Goal: Contribute content: Add original content to the website for others to see

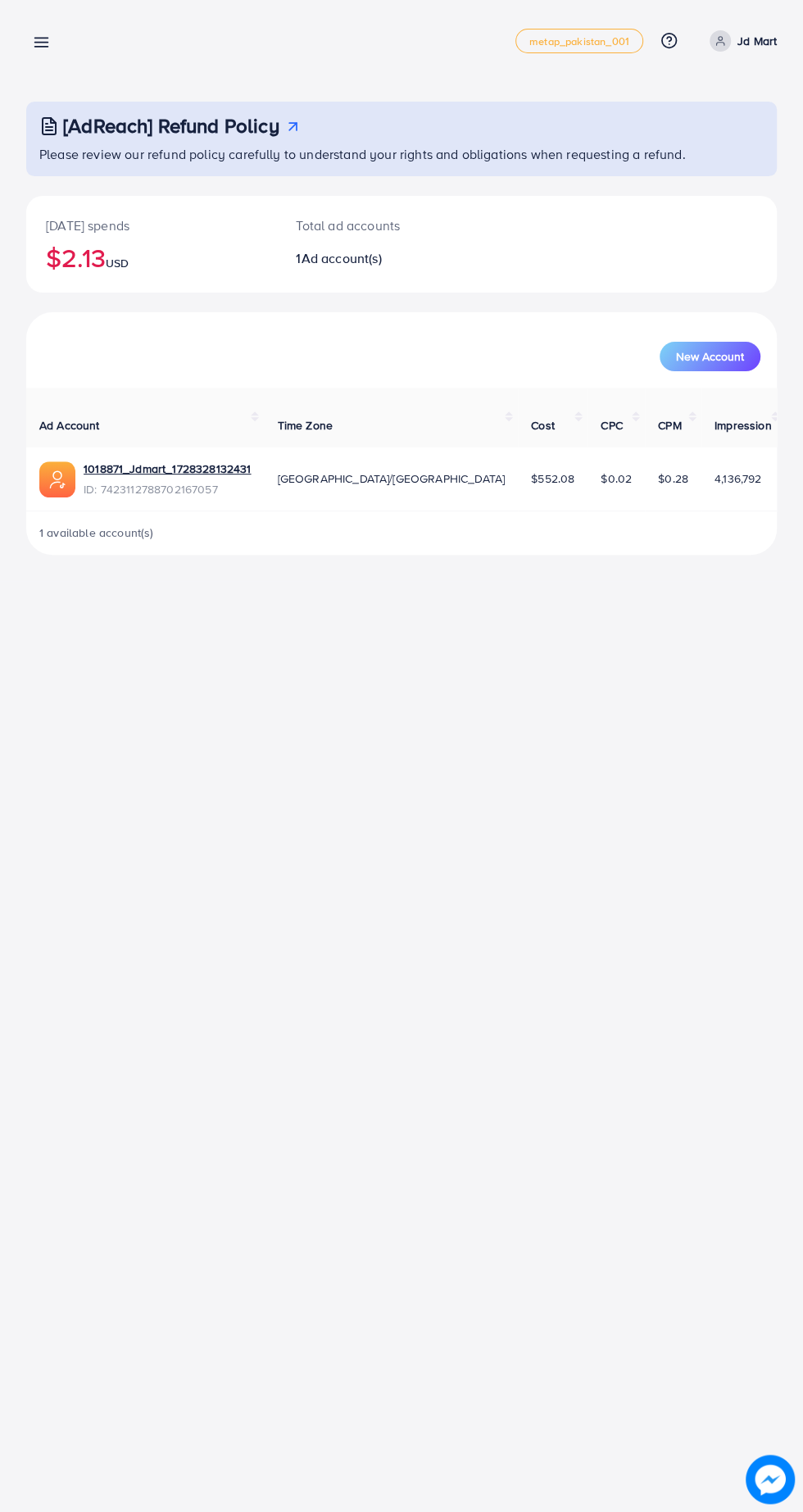
click at [44, 42] on line at bounding box center [41, 42] width 13 height 0
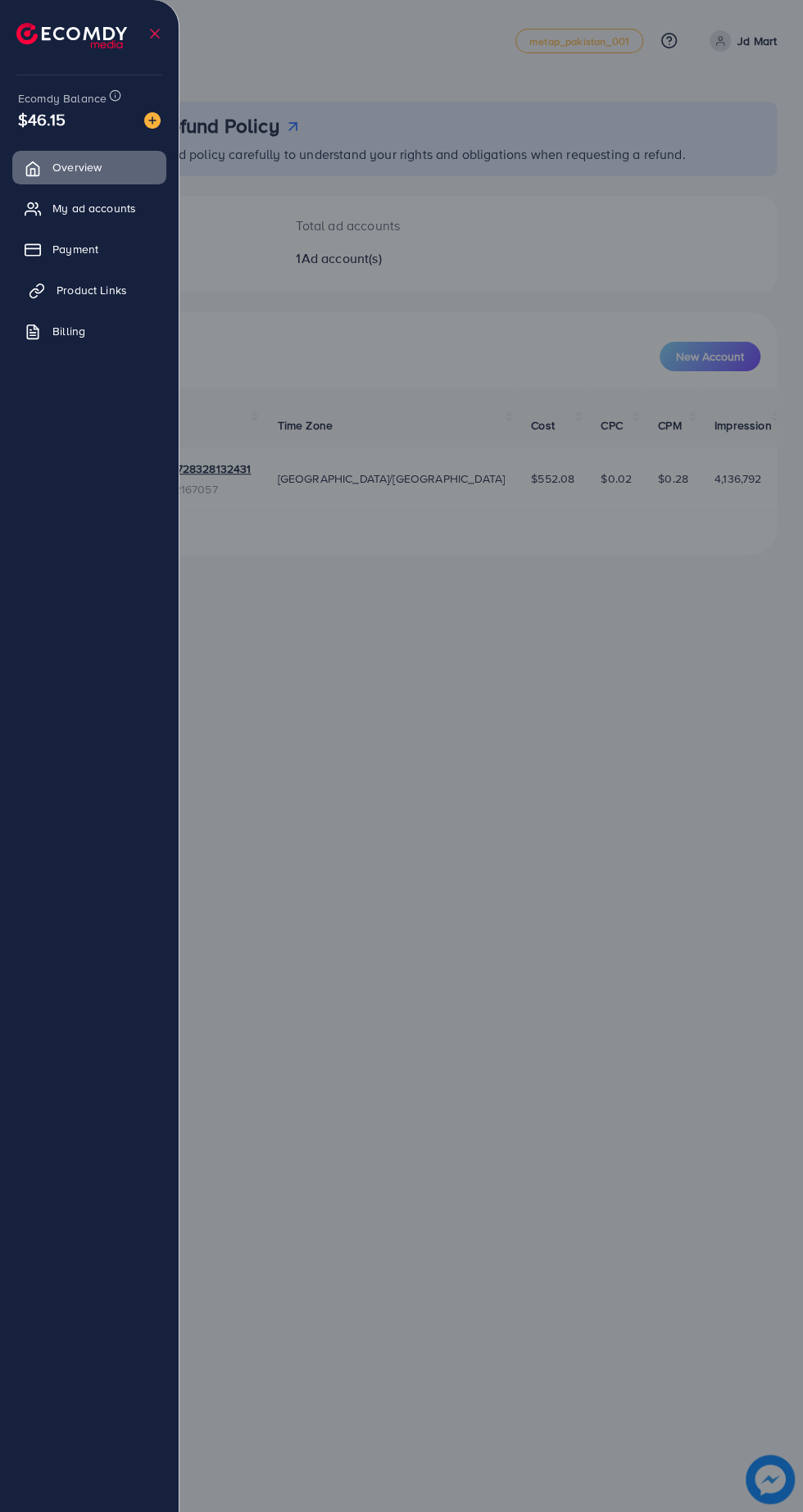
click at [100, 289] on span "Product Links" at bounding box center [92, 289] width 71 height 17
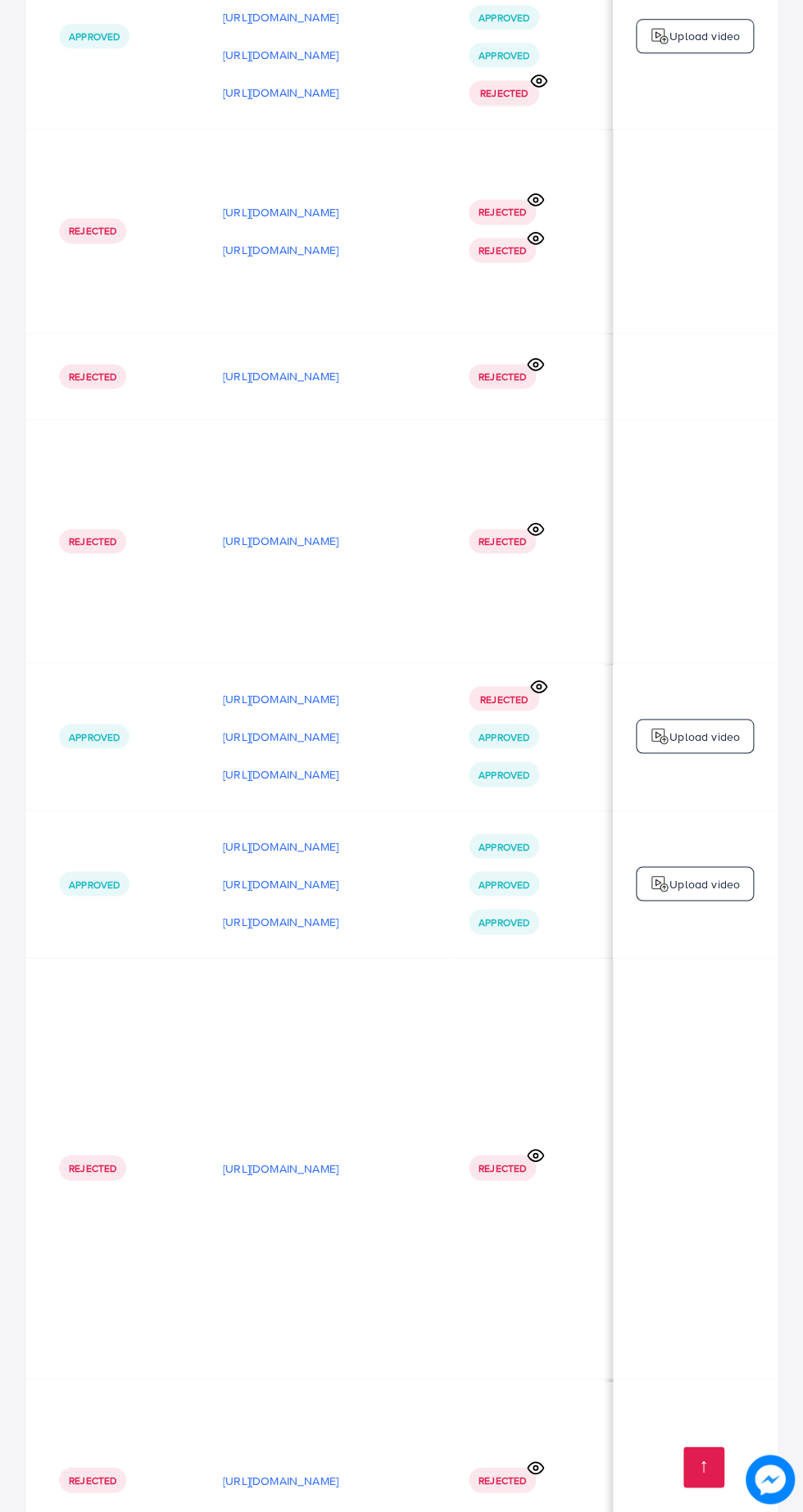
scroll to position [9806, 0]
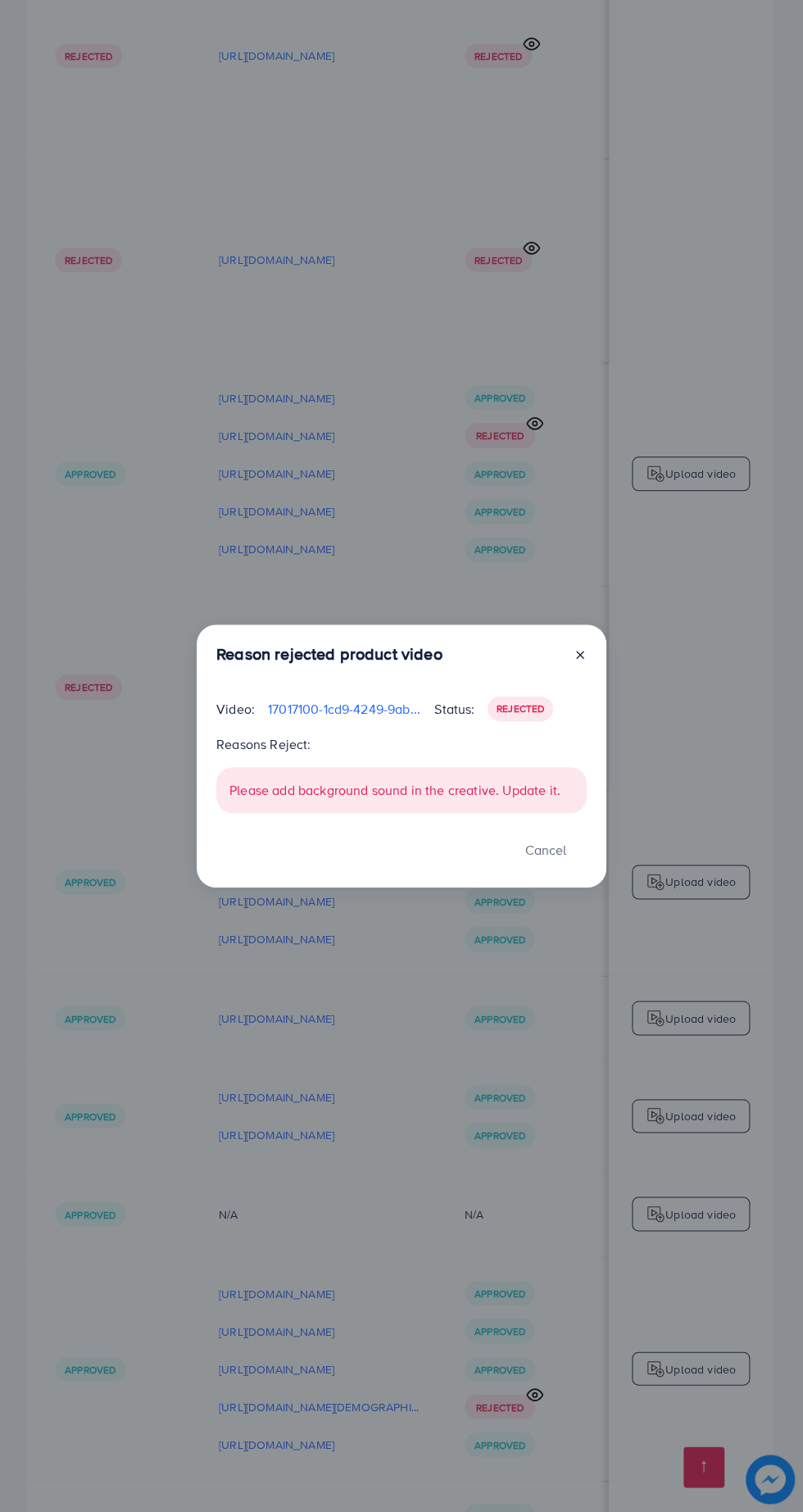
click at [603, 1462] on div "Reason rejected product video Video: 17017100-1cd9-4249-9abb-2ded91aac325-17560…" at bounding box center [402, 756] width 803 height 1512
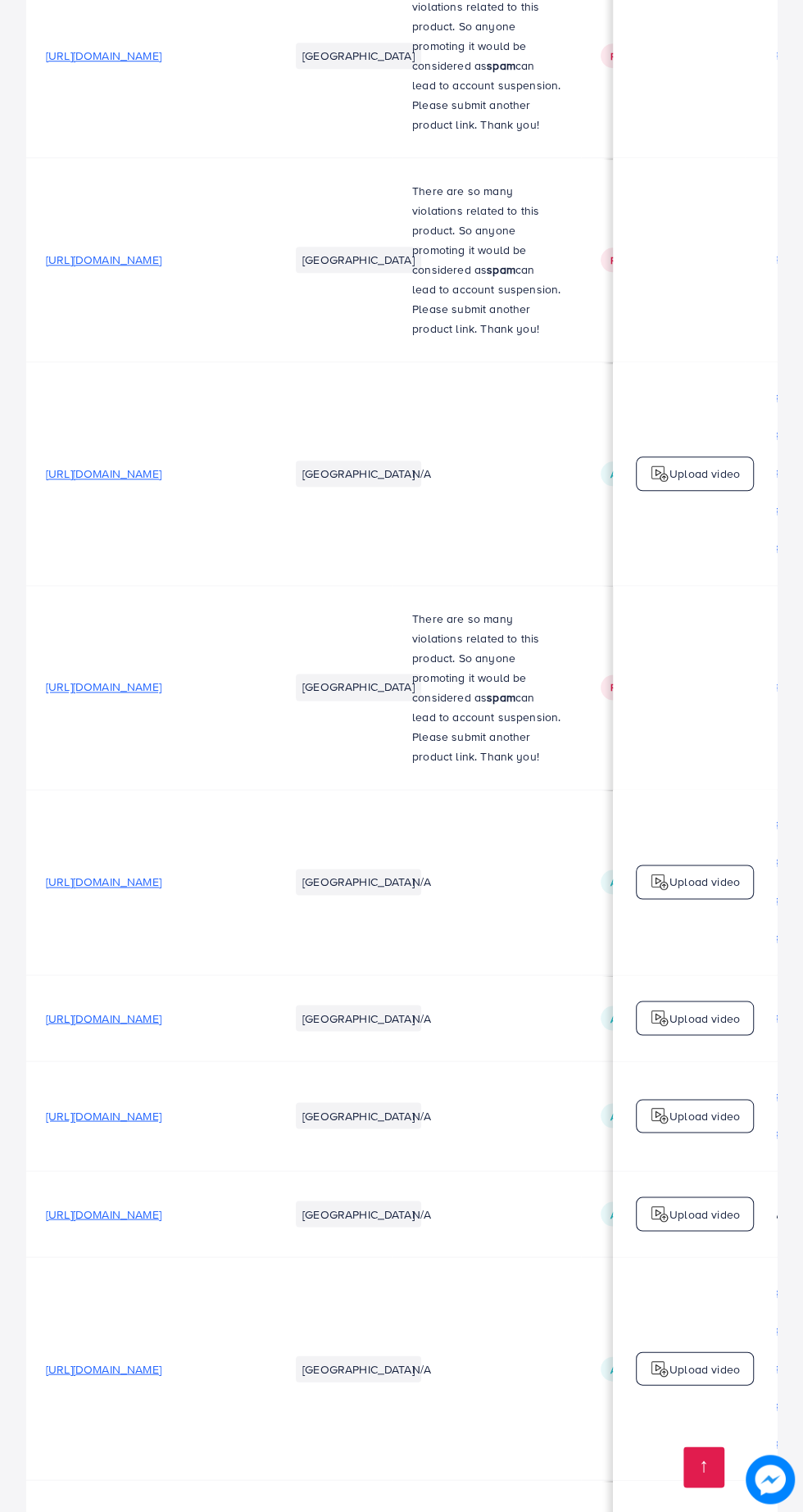
scroll to position [0, 630]
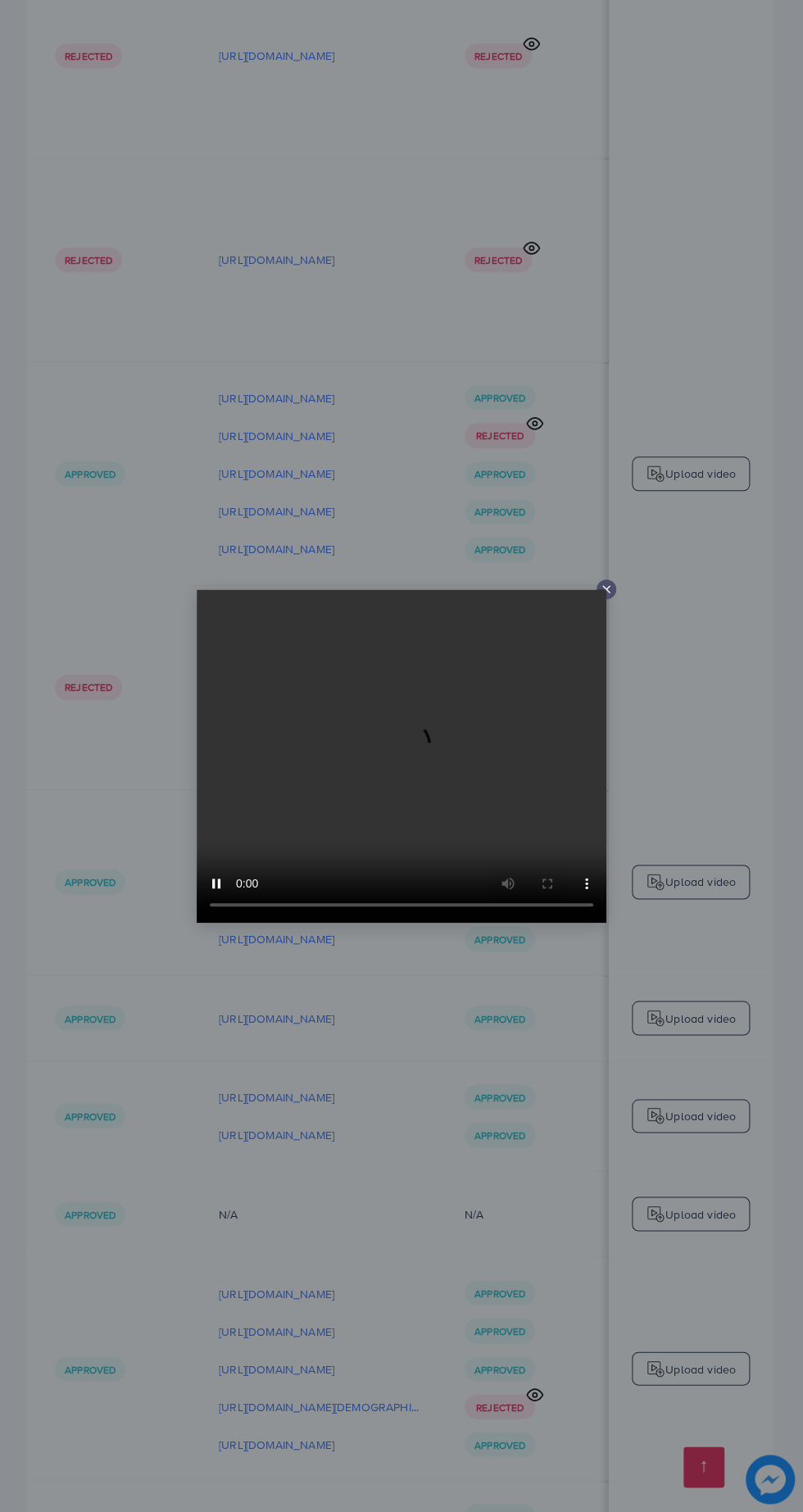
click at [564, 1333] on div at bounding box center [402, 756] width 803 height 1512
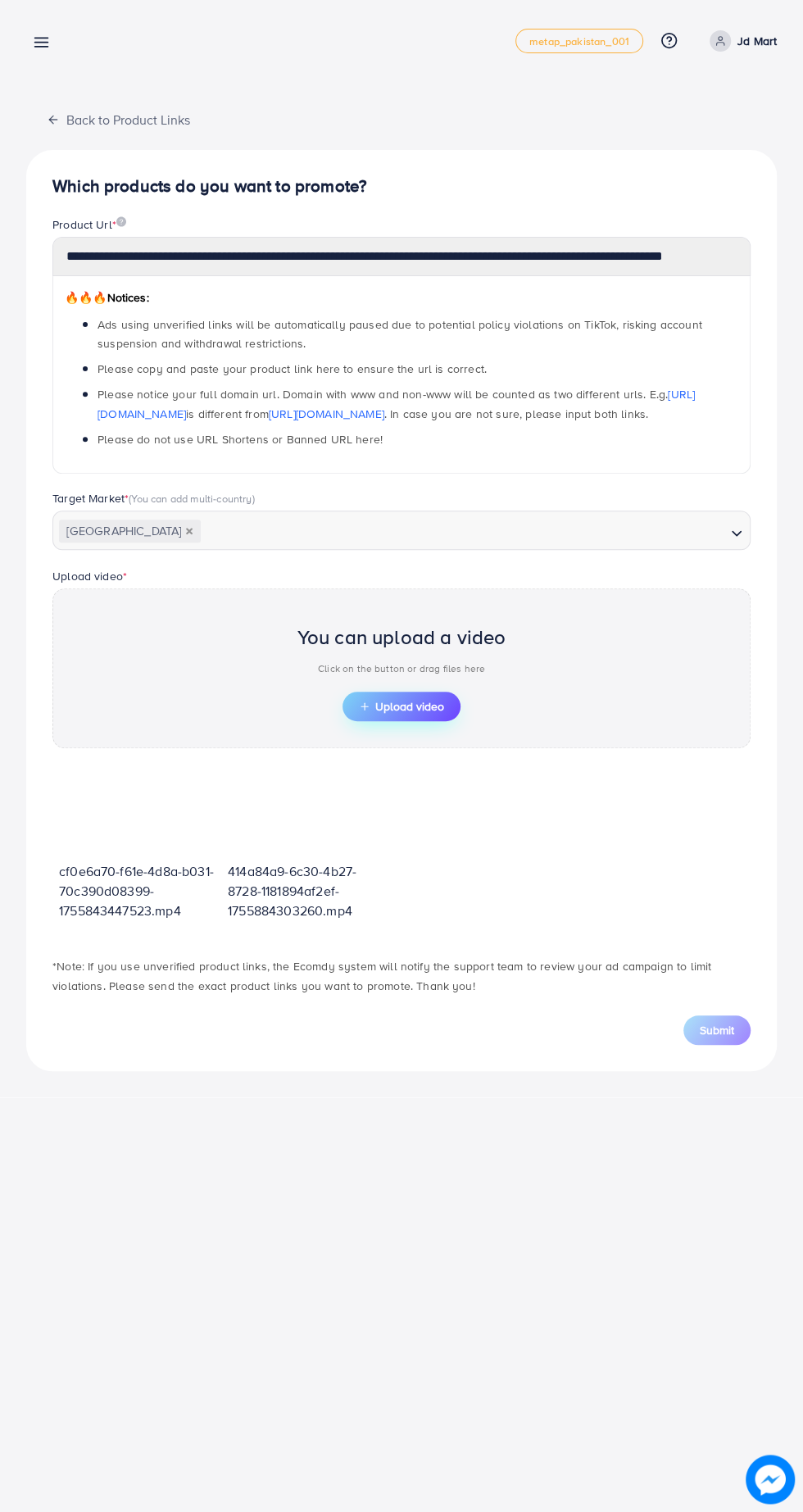
click at [406, 703] on span "Upload video" at bounding box center [402, 706] width 86 height 12
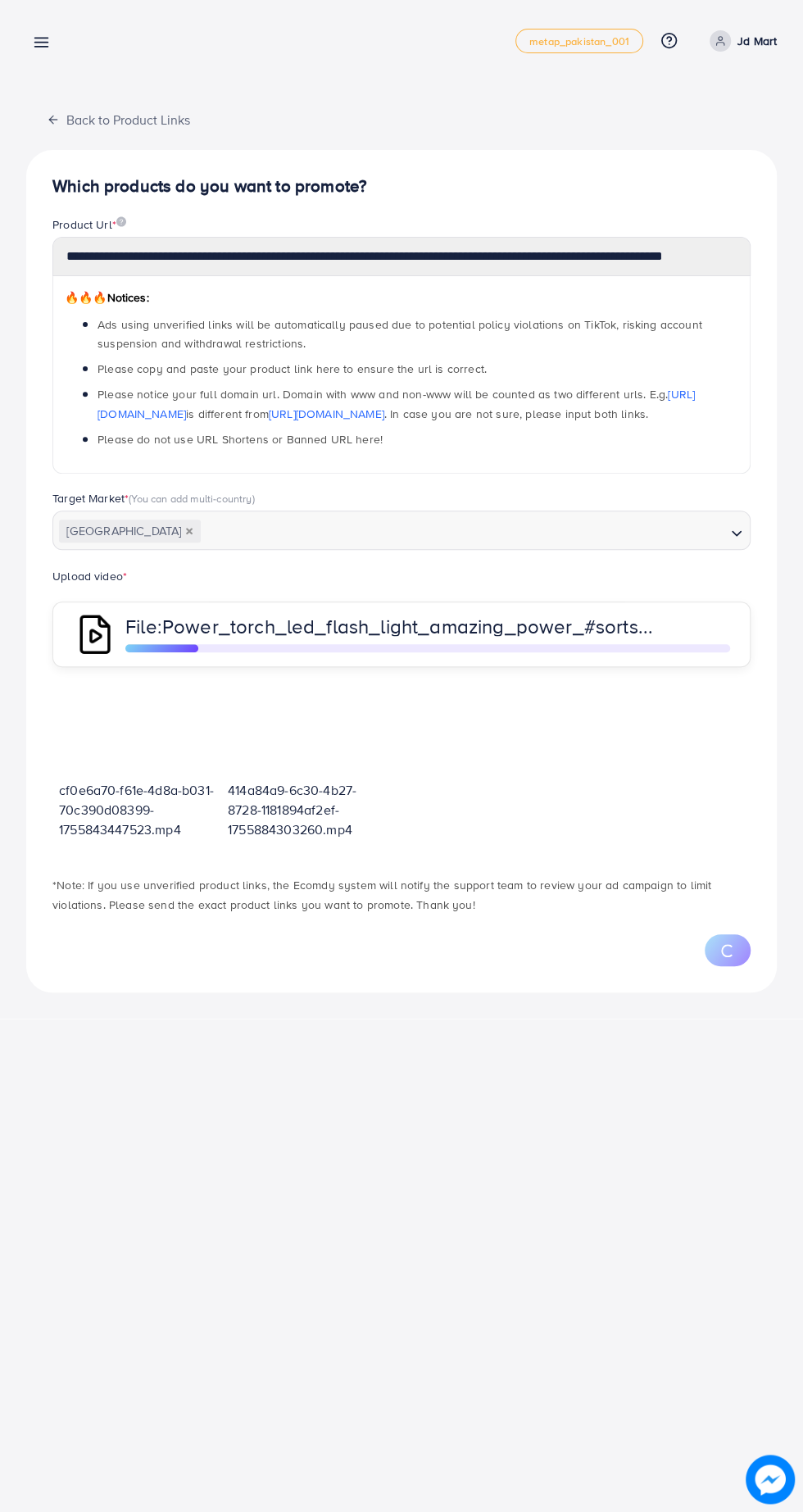
click at [746, 993] on div "**********" at bounding box center [402, 509] width 803 height 1018
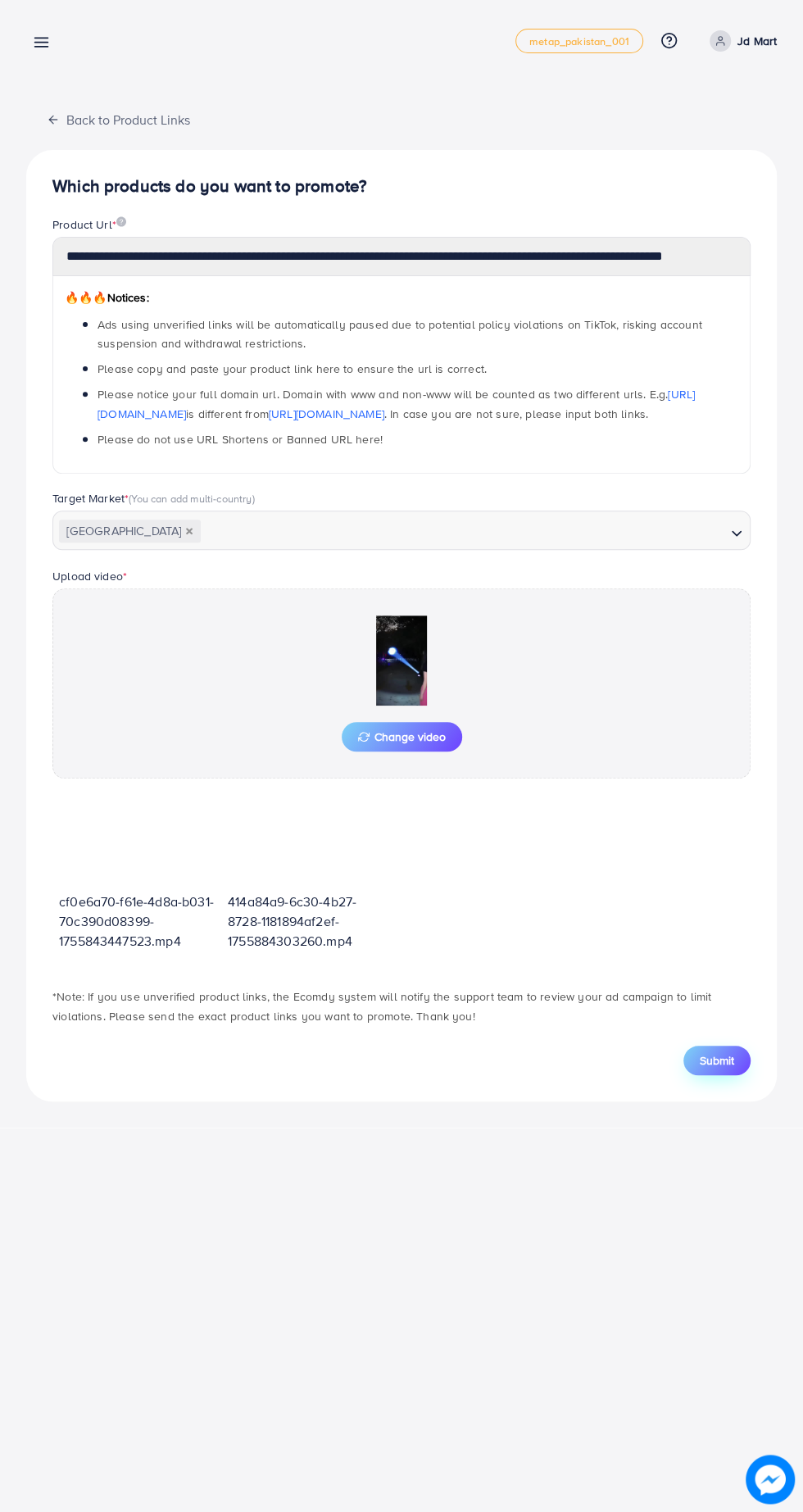
click at [718, 1046] on button "Submit" at bounding box center [717, 1060] width 67 height 30
